Goal: Information Seeking & Learning: Learn about a topic

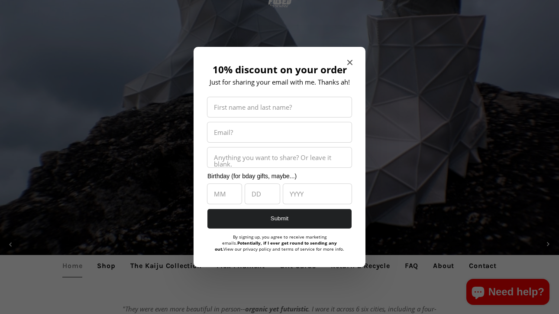
scroll to position [39, 0]
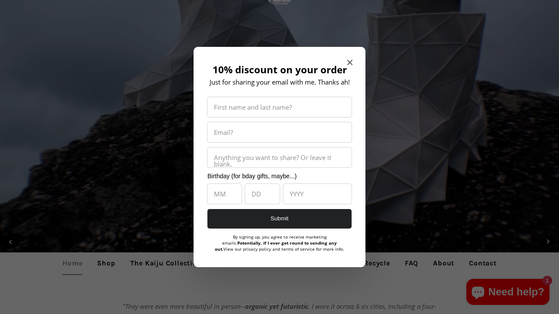
click at [349, 61] on icon "Close modal" at bounding box center [349, 62] width 5 height 5
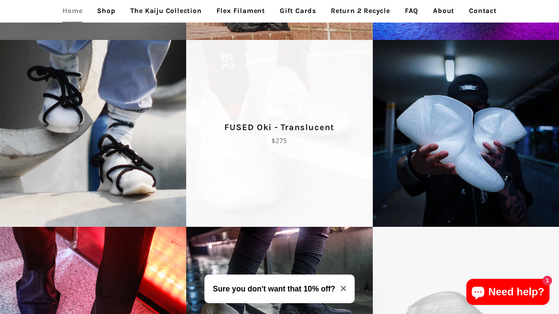
scroll to position [1216, 0]
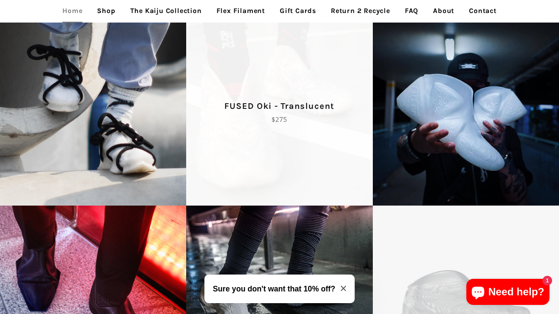
click at [333, 113] on p "FUSED Oki - Translucent" at bounding box center [279, 106] width 156 height 14
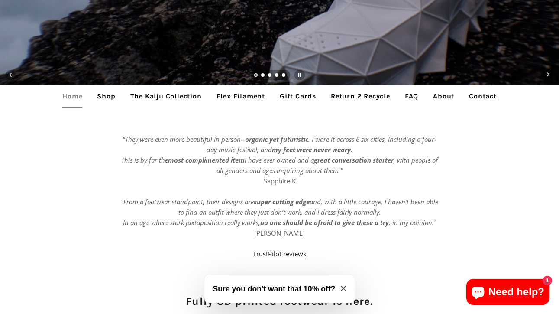
scroll to position [209, 0]
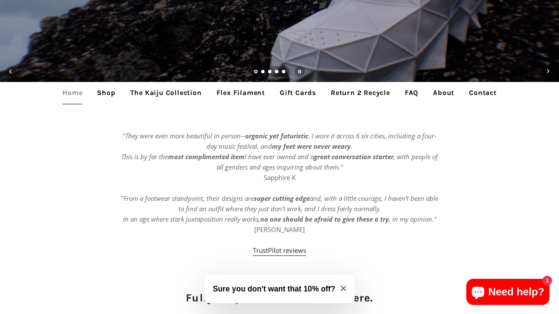
click at [108, 92] on link "Shop" at bounding box center [106, 93] width 31 height 22
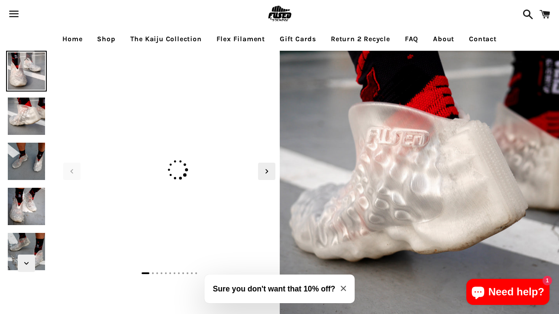
scroll to position [3, 0]
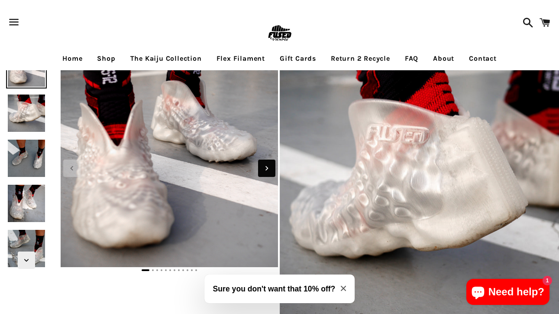
click at [264, 168] on icon "Next slide" at bounding box center [267, 168] width 10 height 10
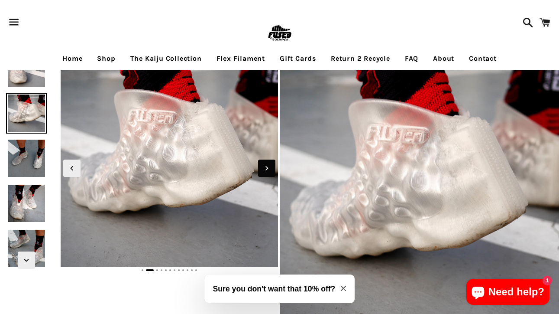
click at [264, 166] on icon "Next slide" at bounding box center [267, 168] width 10 height 10
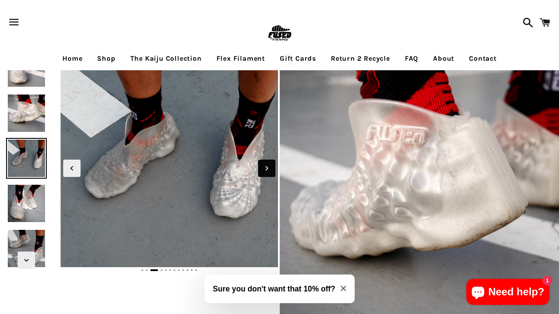
click at [264, 166] on icon "Next slide" at bounding box center [267, 168] width 10 height 10
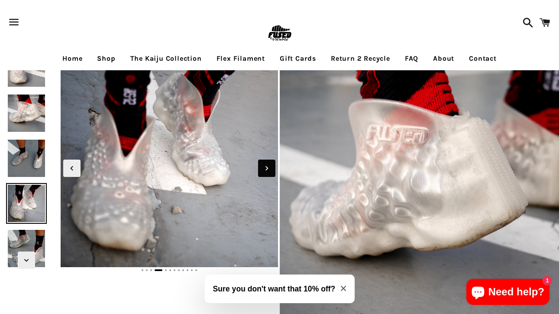
click at [264, 166] on icon "Next slide" at bounding box center [267, 168] width 10 height 10
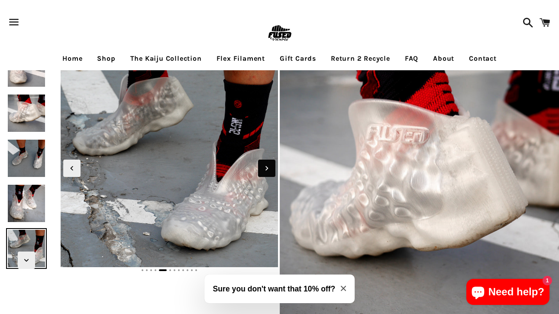
click at [264, 166] on icon "Next slide" at bounding box center [267, 168] width 10 height 10
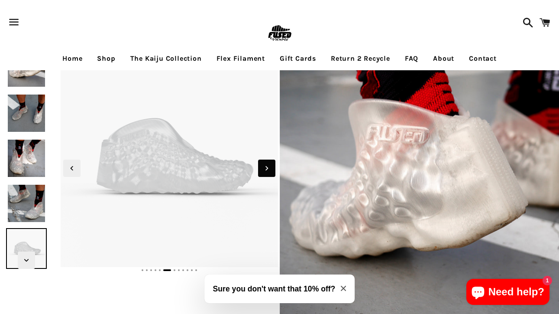
click at [264, 166] on icon "Next slide" at bounding box center [267, 168] width 10 height 10
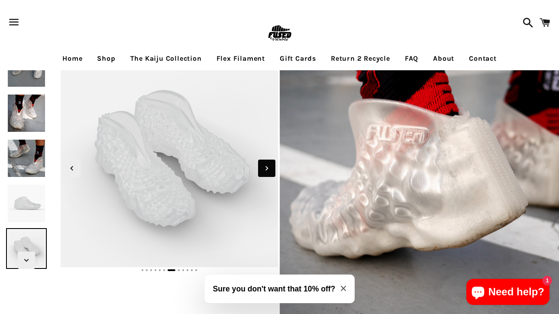
click at [264, 166] on icon "Next slide" at bounding box center [267, 168] width 10 height 10
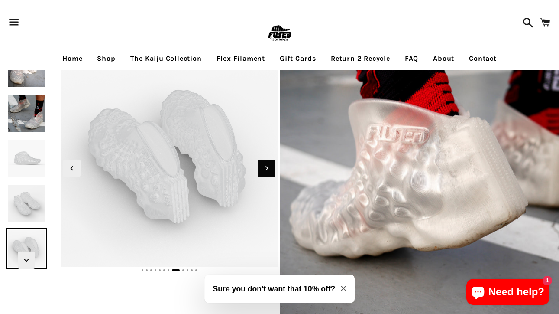
click at [264, 166] on icon "Next slide" at bounding box center [267, 168] width 10 height 10
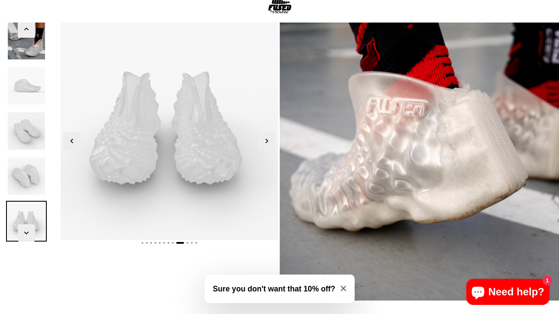
scroll to position [13, 0]
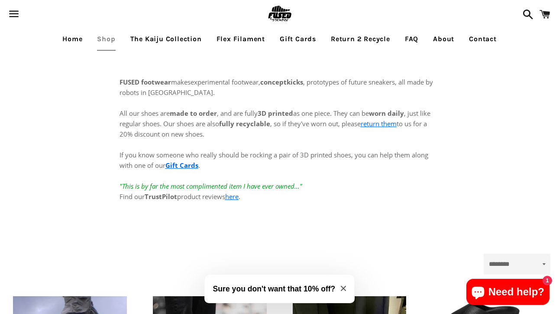
click at [176, 38] on link "The Kaiju Collection" at bounding box center [166, 39] width 84 height 22
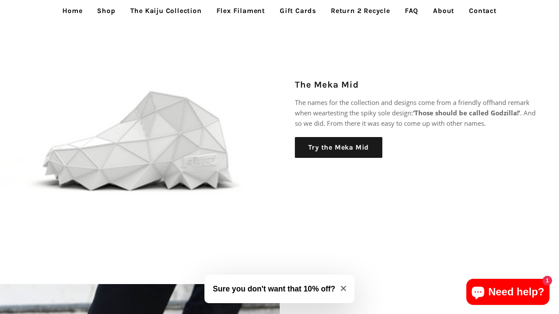
scroll to position [803, 0]
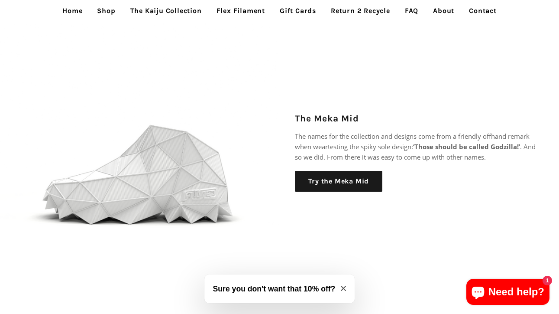
click at [228, 9] on link "Flex Filament" at bounding box center [240, 11] width 61 height 22
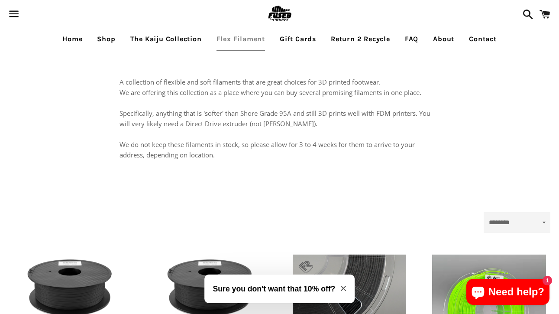
click at [418, 37] on link "FAQ" at bounding box center [411, 39] width 26 height 22
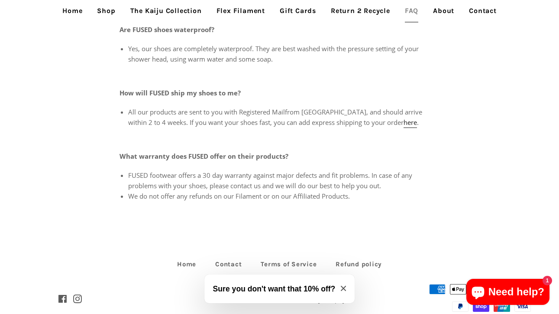
scroll to position [412, 0]
